Goal: Task Accomplishment & Management: Manage account settings

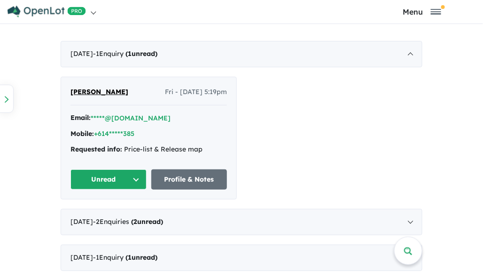
scroll to position [498, 0]
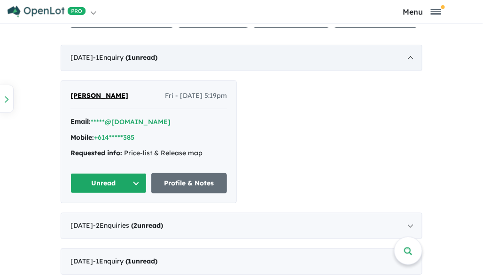
click at [189, 57] on div "[DATE] - 1 Enquir y ( 1 unread)" at bounding box center [242, 58] width 362 height 26
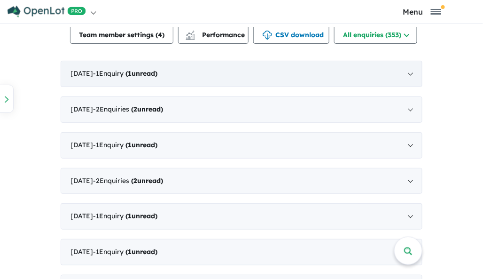
scroll to position [481, 0]
click at [187, 70] on div "[DATE] - 1 Enquir y ( 1 unread)" at bounding box center [242, 74] width 362 height 26
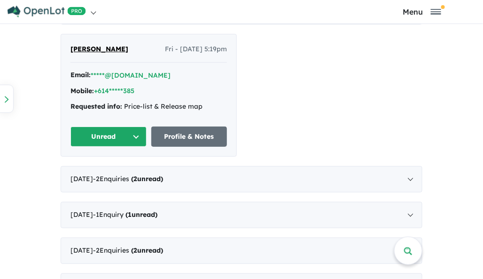
scroll to position [544, 0]
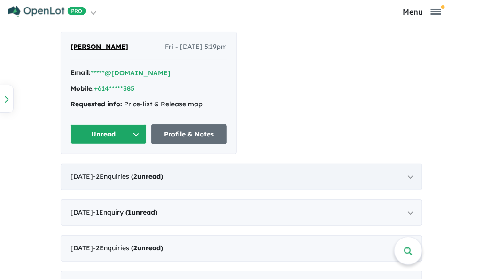
click at [211, 177] on div "[DATE] - 2 Enquir ies ( 2 unread)" at bounding box center [242, 177] width 362 height 26
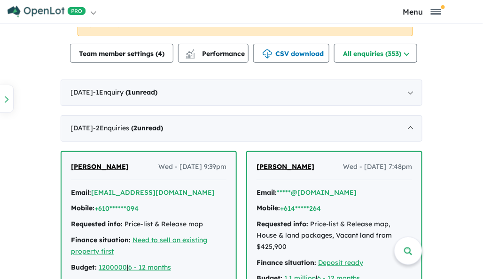
scroll to position [464, 0]
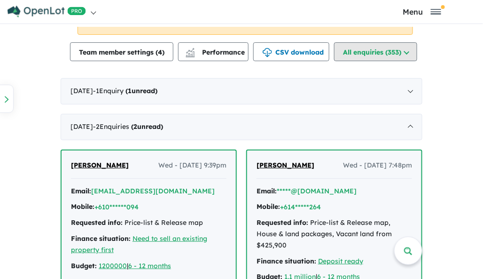
click at [368, 52] on button "All enquiries ( 353 )" at bounding box center [375, 51] width 83 height 19
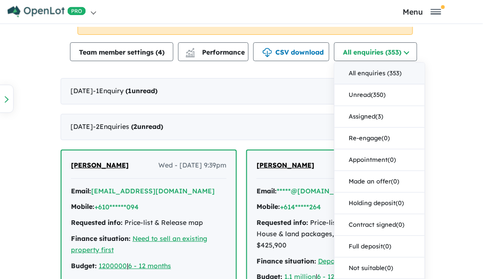
click at [366, 75] on button "All enquiries ( 353 )" at bounding box center [380, 74] width 90 height 22
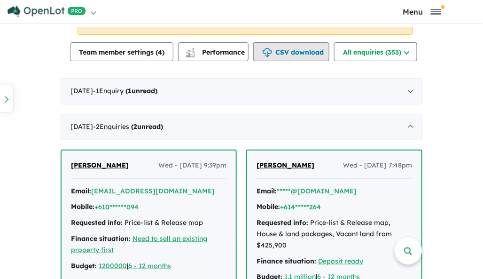
click at [301, 49] on button "CSV download" at bounding box center [291, 51] width 76 height 19
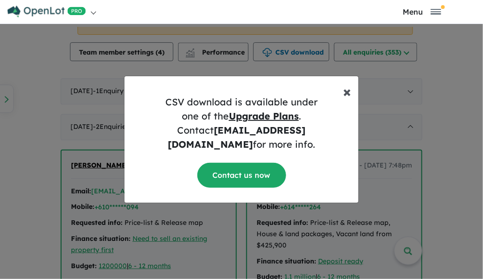
click at [348, 100] on span "×" at bounding box center [347, 91] width 8 height 19
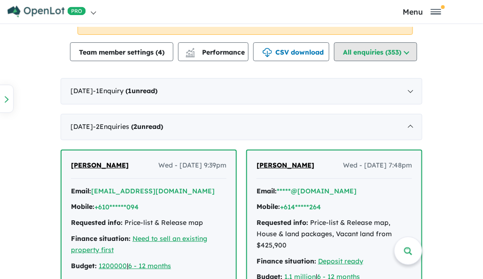
click at [395, 53] on button "All enquiries (353)" at bounding box center [375, 51] width 83 height 19
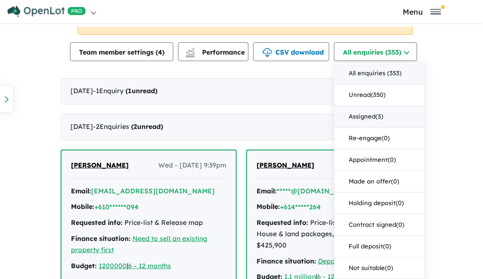
click at [383, 114] on button "Assigned ( 3 )" at bounding box center [380, 117] width 90 height 22
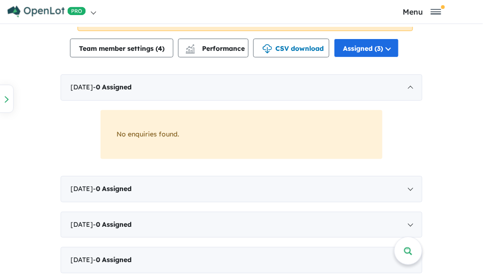
scroll to position [467, 0]
click at [387, 47] on button "Assigned (3)" at bounding box center [366, 48] width 65 height 19
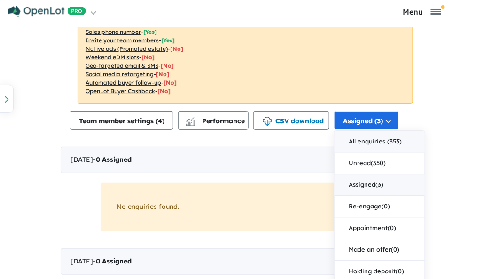
click at [381, 142] on button "All enquiries ( 353 )" at bounding box center [380, 142] width 90 height 22
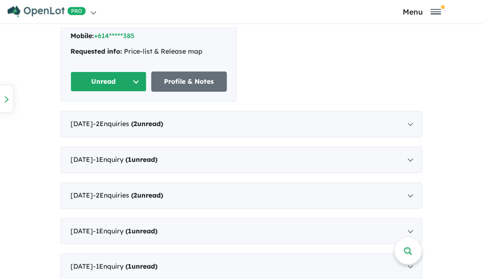
scroll to position [602, 0]
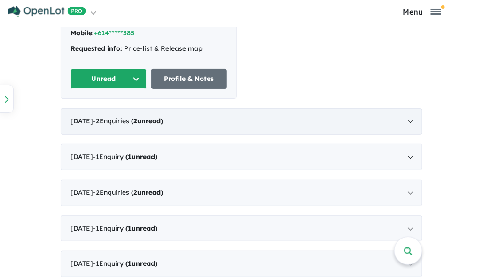
click at [324, 131] on div "[DATE] - 2 Enquir ies ( 2 unread)" at bounding box center [242, 121] width 362 height 26
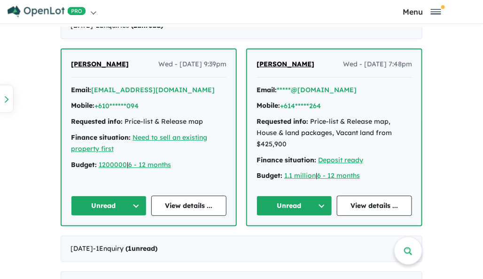
scroll to position [564, 0]
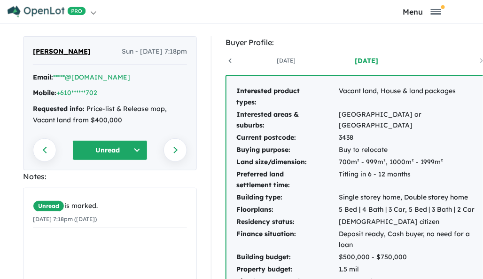
scroll to position [2, 0]
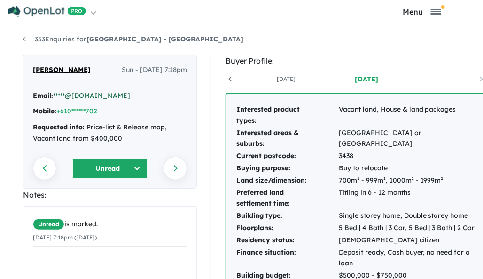
click at [89, 97] on link "*****@[DOMAIN_NAME]" at bounding box center [91, 95] width 77 height 8
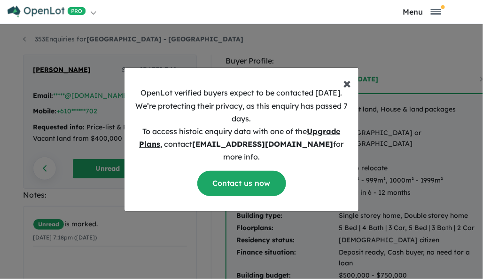
click at [348, 91] on span "×" at bounding box center [347, 82] width 8 height 19
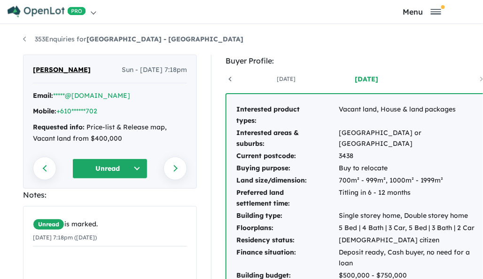
scroll to position [0, 0]
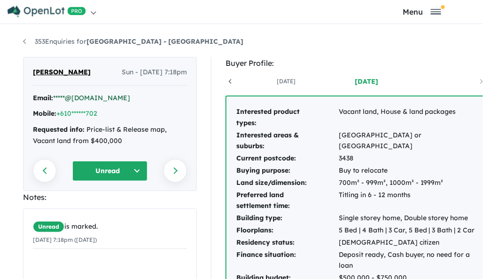
click at [82, 102] on link "*****@[DOMAIN_NAME]" at bounding box center [91, 98] width 77 height 8
